Goal: Find specific page/section: Find specific page/section

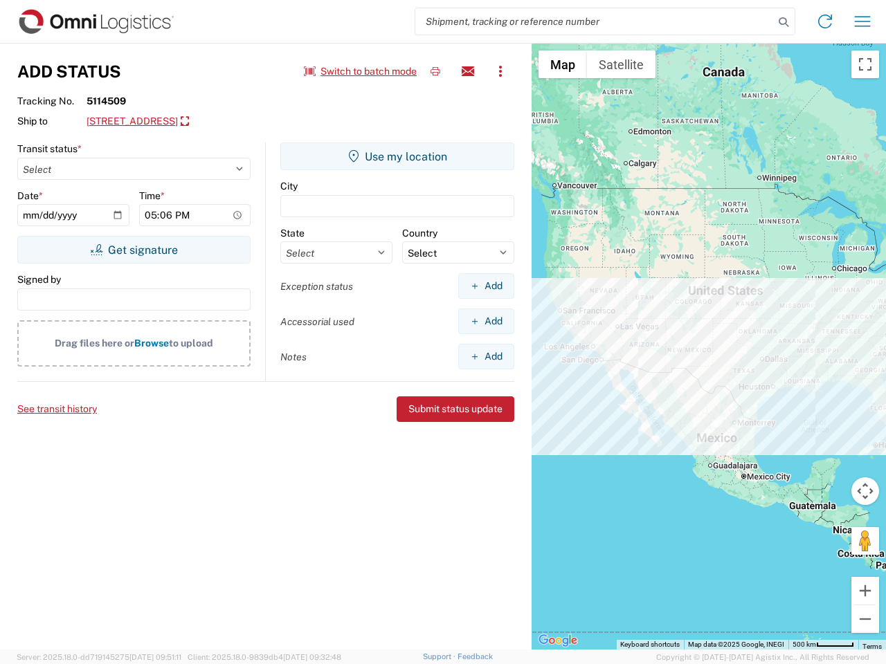
click at [595, 21] on input "search" at bounding box center [594, 21] width 359 height 26
click at [784, 22] on icon at bounding box center [783, 21] width 19 height 19
click at [825, 21] on icon at bounding box center [825, 21] width 22 height 22
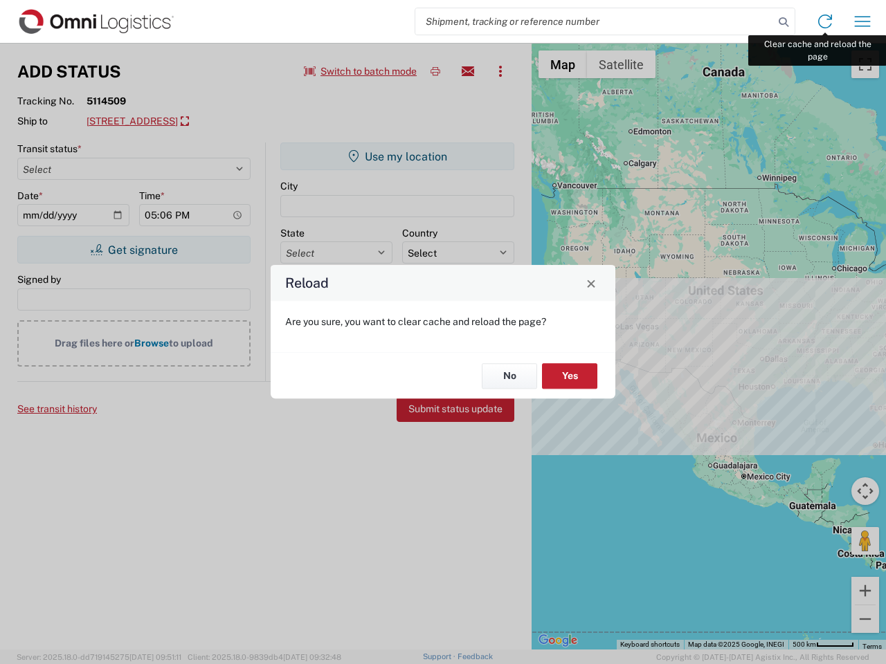
click at [862, 21] on div "Reload Are you sure, you want to clear cache and reload the page? No Yes" at bounding box center [443, 332] width 886 height 664
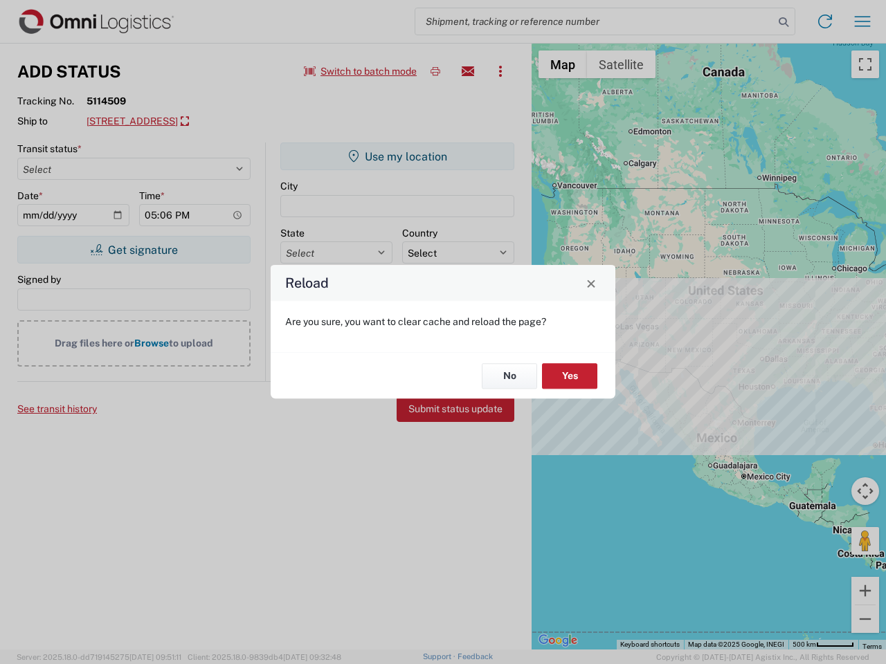
click at [361, 71] on div "Reload Are you sure, you want to clear cache and reload the page? No Yes" at bounding box center [443, 332] width 886 height 664
click at [435, 71] on div "Reload Are you sure, you want to clear cache and reload the page? No Yes" at bounding box center [443, 332] width 886 height 664
click at [468, 71] on div "Reload Are you sure, you want to clear cache and reload the page? No Yes" at bounding box center [443, 332] width 886 height 664
click at [500, 71] on div "Reload Are you sure, you want to clear cache and reload the page? No Yes" at bounding box center [443, 332] width 886 height 664
click at [212, 122] on div "Reload Are you sure, you want to clear cache and reload the page? No Yes" at bounding box center [443, 332] width 886 height 664
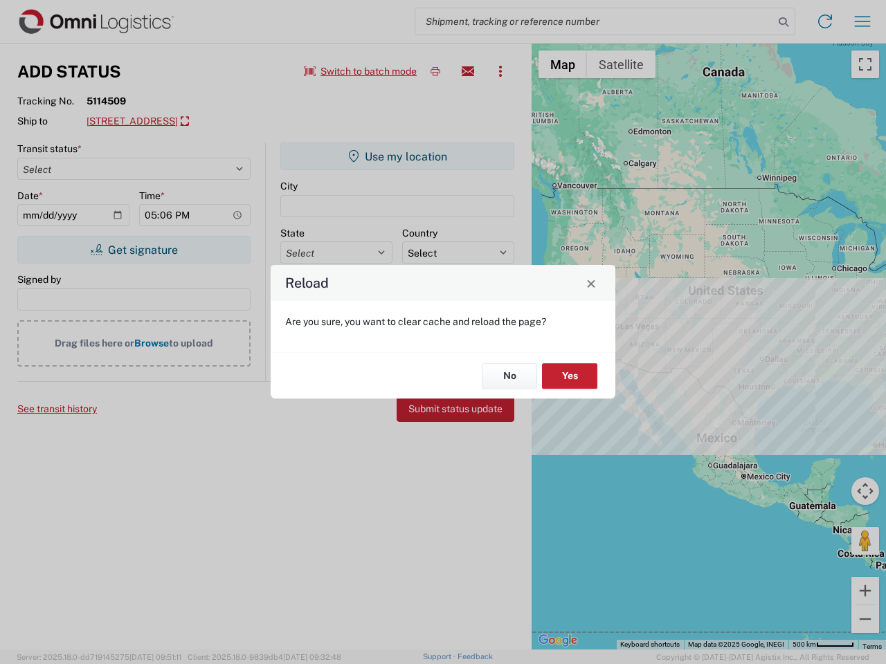
click at [134, 250] on div "Reload Are you sure, you want to clear cache and reload the page? No Yes" at bounding box center [443, 332] width 886 height 664
